Goal: Navigation & Orientation: Find specific page/section

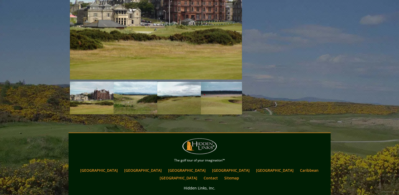
scroll to position [809, 0]
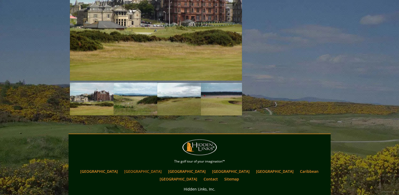
click at [143, 168] on link "[GEOGRAPHIC_DATA]" at bounding box center [143, 172] width 43 height 8
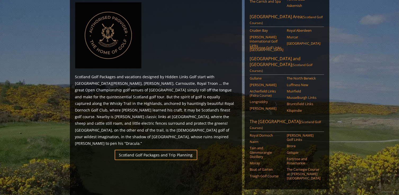
scroll to position [249, 0]
